Goal: Task Accomplishment & Management: Manage account settings

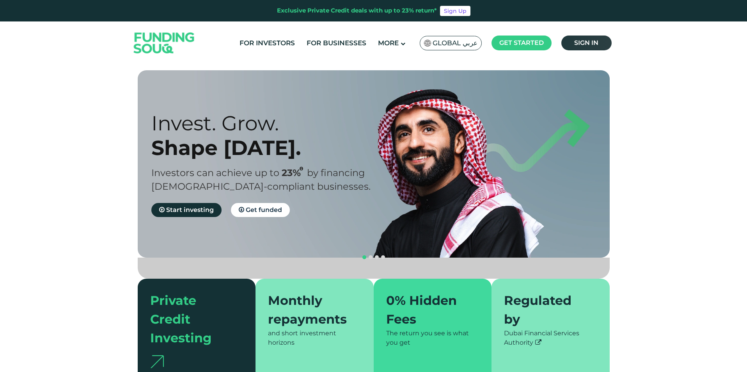
click at [568, 39] on link "Sign in" at bounding box center [586, 42] width 50 height 15
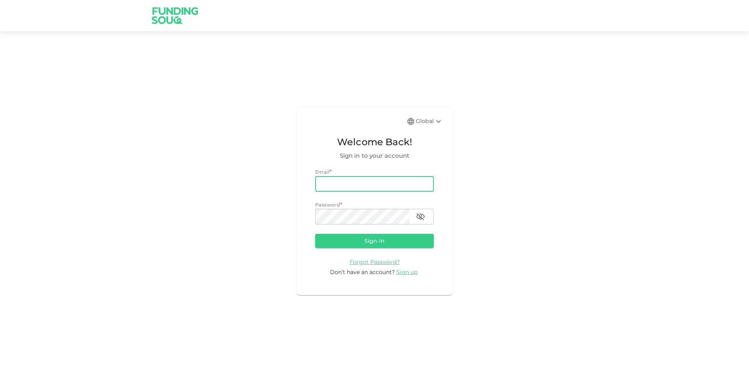
click at [397, 185] on input "email" at bounding box center [374, 184] width 119 height 16
type input "[PERSON_NAME][EMAIL_ADDRESS][PERSON_NAME][DOMAIN_NAME]"
click at [315, 234] on button "Sign in" at bounding box center [374, 241] width 119 height 14
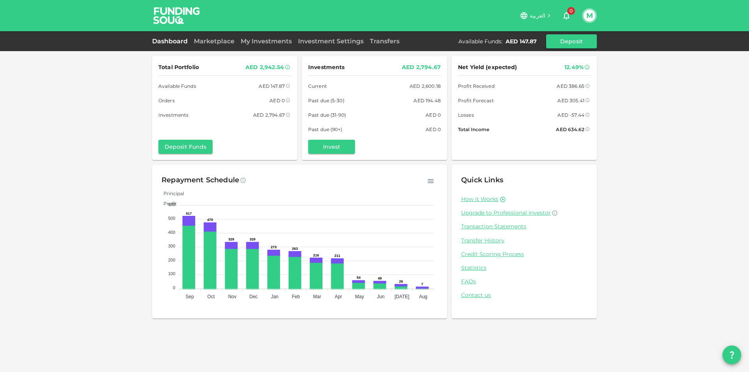
click at [268, 37] on div "My Investments" at bounding box center [265, 41] width 57 height 9
click at [267, 38] on link "My Investments" at bounding box center [265, 40] width 57 height 7
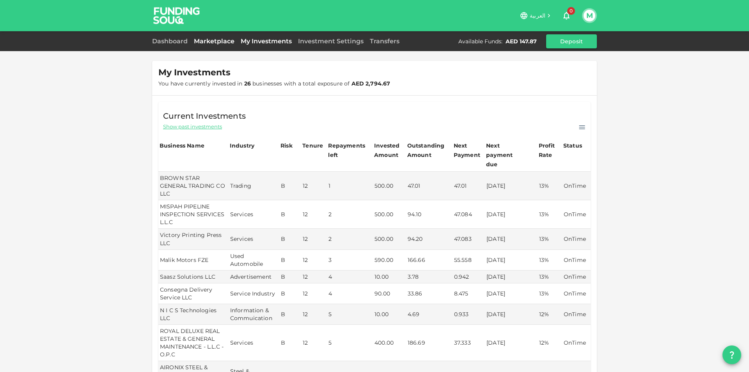
click at [218, 41] on link "Marketplace" at bounding box center [214, 40] width 47 height 7
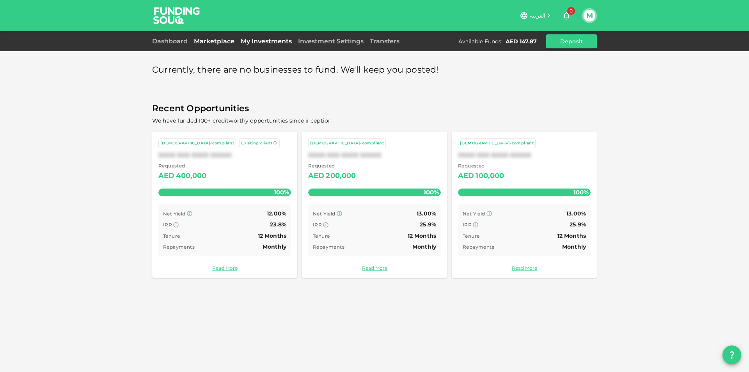
click at [263, 42] on link "My Investments" at bounding box center [265, 40] width 57 height 7
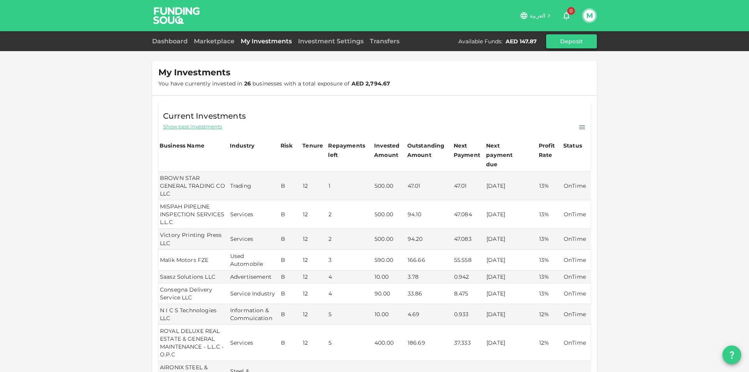
click at [569, 45] on button "Deposit" at bounding box center [571, 41] width 51 height 14
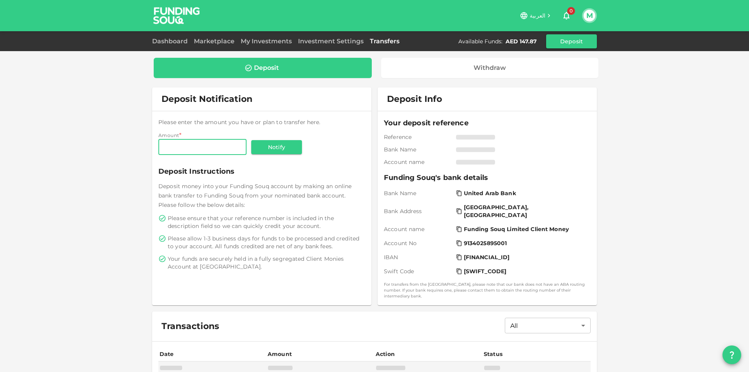
click at [438, 79] on div "Deposit Withdraw" at bounding box center [374, 67] width 444 height 23
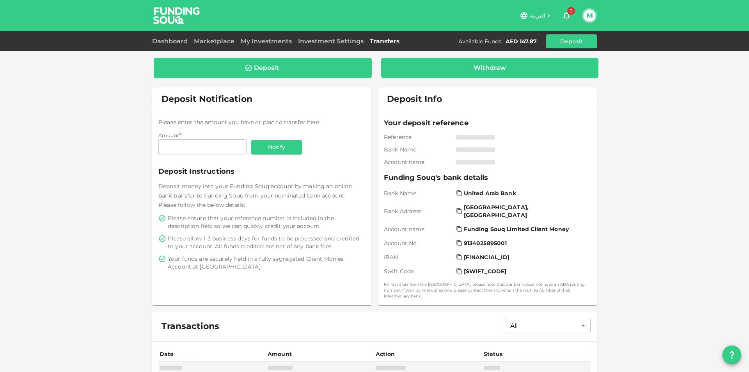
click at [436, 72] on div "Withdraw" at bounding box center [490, 68] width 218 height 20
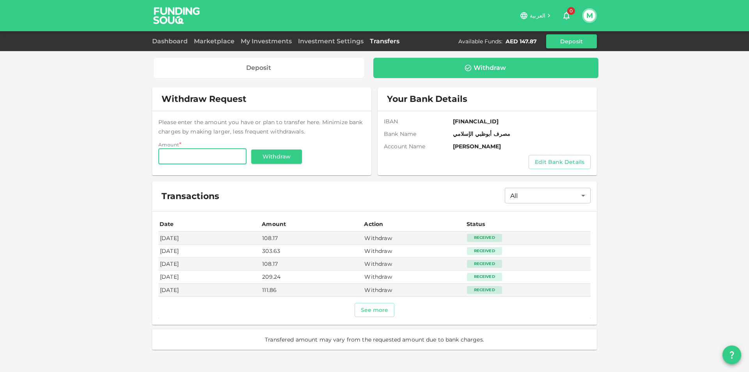
click at [170, 162] on input "Amount" at bounding box center [202, 157] width 88 height 16
type input "147.87"
click at [272, 159] on button "Withdraw" at bounding box center [276, 156] width 51 height 14
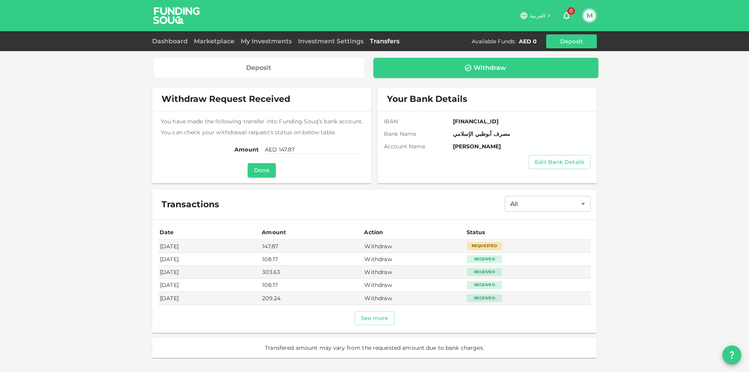
click at [266, 171] on button "Done" at bounding box center [262, 170] width 28 height 14
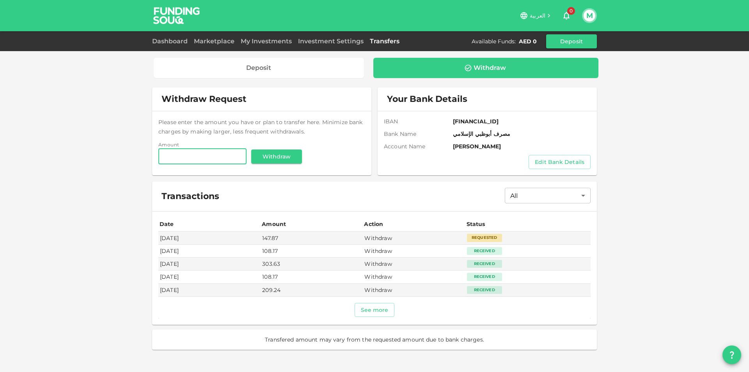
click at [590, 16] on button "M" at bounding box center [589, 16] width 12 height 12
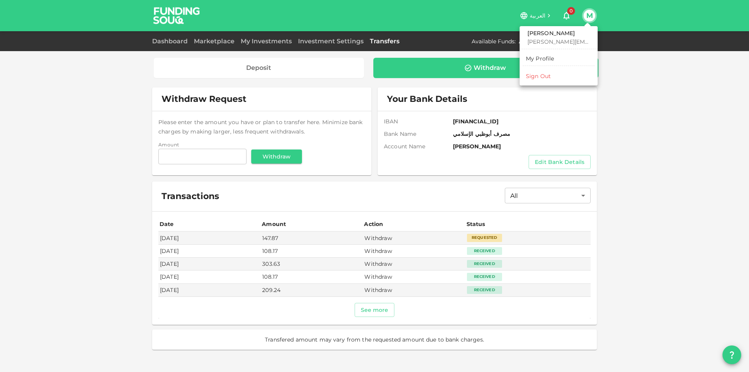
click at [526, 79] on div "Sign Out" at bounding box center [538, 76] width 25 height 8
